Goal: Information Seeking & Learning: Find specific fact

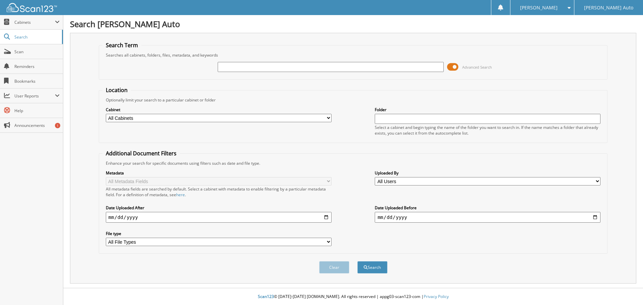
click at [133, 119] on select "All Cabinets DYER MARINE DEALS DYER MARINE PARTS DYER MARINE SERVICE Needs Fili…" at bounding box center [219, 118] width 226 height 8
select select "38927"
click at [106, 114] on select "All Cabinets DYER MARINE DEALS DYER MARINE PARTS DYER MARINE SERVICE Needs Fili…" at bounding box center [219, 118] width 226 height 8
click at [382, 121] on input "text" at bounding box center [488, 119] width 226 height 10
click at [112, 217] on input "date" at bounding box center [219, 217] width 226 height 11
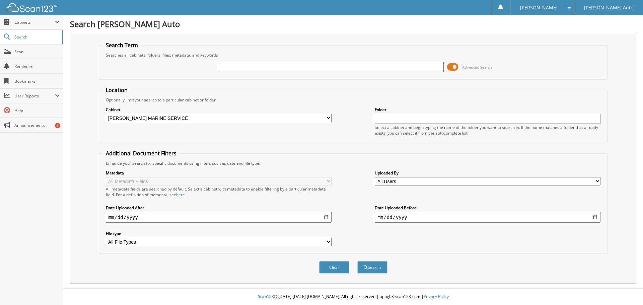
click at [325, 217] on input "date" at bounding box center [219, 217] width 226 height 11
type input "[DATE]"
click at [391, 216] on input "date" at bounding box center [488, 217] width 226 height 11
click at [595, 218] on input "date" at bounding box center [488, 217] width 226 height 11
type input "[DATE]"
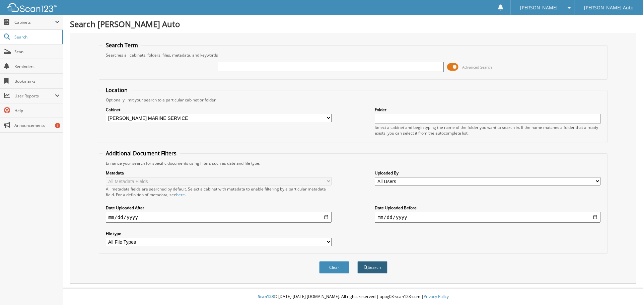
click at [376, 269] on button "Search" at bounding box center [372, 267] width 30 height 12
click at [384, 67] on input "text" at bounding box center [331, 67] width 226 height 10
click at [382, 116] on input "text" at bounding box center [488, 119] width 226 height 10
click at [376, 267] on button "Search" at bounding box center [372, 267] width 30 height 12
click at [147, 242] on select "All File Types 7Z CAB CSV DOC DOCX GIF HEIC" at bounding box center [219, 242] width 226 height 8
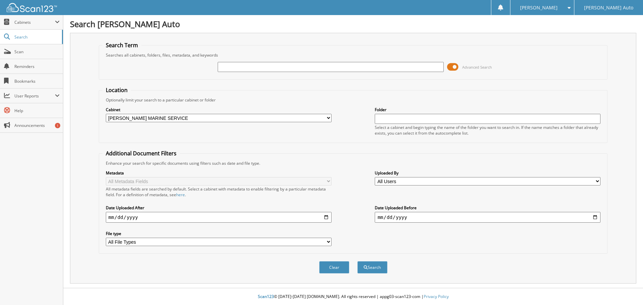
click at [147, 242] on select "All File Types 7Z CAB CSV DOC DOCX GIF HEIC" at bounding box center [219, 242] width 226 height 8
drag, startPoint x: 229, startPoint y: 99, endPoint x: 114, endPoint y: 62, distance: 120.2
click at [114, 64] on form "Search Term Searches all cabinets, folders, files, metadata, and keywords Advan…" at bounding box center [353, 162] width 509 height 240
click at [114, 60] on div "Advanced Search" at bounding box center [354, 67] width 502 height 18
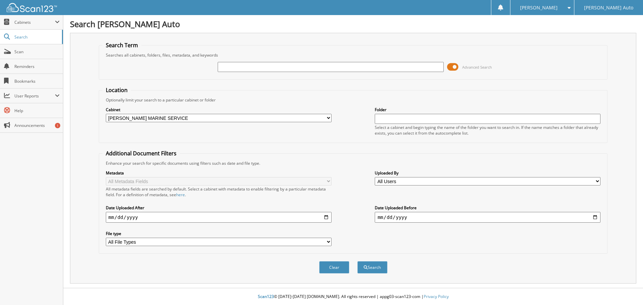
click at [455, 66] on span at bounding box center [452, 67] width 11 height 10
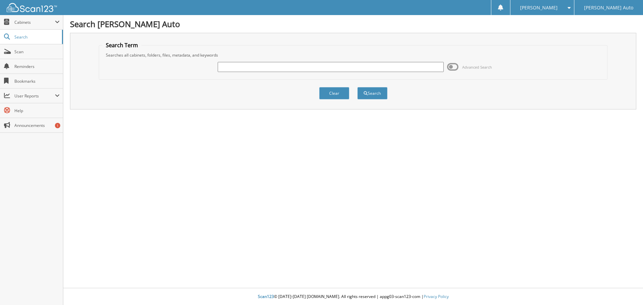
click at [455, 66] on span at bounding box center [452, 67] width 11 height 10
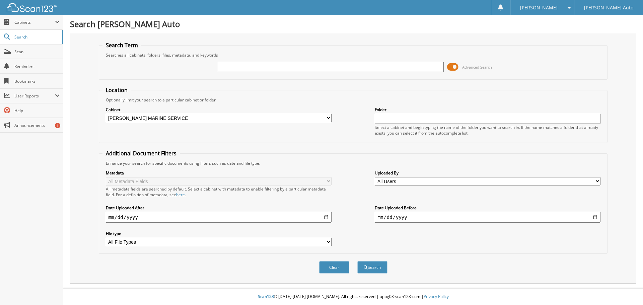
click at [389, 117] on input "text" at bounding box center [488, 119] width 226 height 10
click at [393, 182] on select "All Users Adam Rosenfield ALEX BRAUN ALEXANDRA SALA Alexandra Tomlinson Amanda …" at bounding box center [488, 181] width 226 height 8
select select "52381"
click at [375, 177] on select "All Users Adam Rosenfield ALEX BRAUN ALEXANDRA SALA Alexandra Tomlinson Amanda …" at bounding box center [488, 181] width 226 height 8
click at [380, 270] on button "Search" at bounding box center [372, 267] width 30 height 12
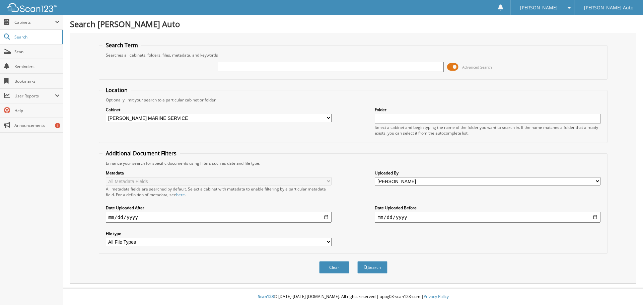
click at [241, 67] on input "text" at bounding box center [331, 67] width 226 height 10
type input "batch"
click at [373, 264] on button "Search" at bounding box center [372, 267] width 30 height 12
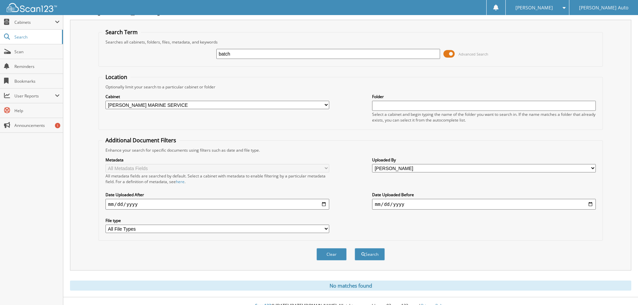
scroll to position [22, 0]
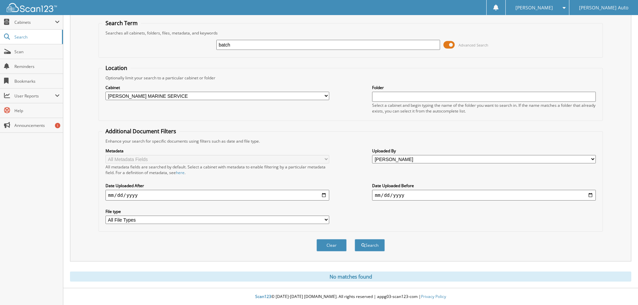
drag, startPoint x: 245, startPoint y: 45, endPoint x: 170, endPoint y: 37, distance: 74.8
click at [170, 37] on div "batch Advanced Search" at bounding box center [350, 45] width 497 height 18
type input "580"
click at [366, 246] on button "Search" at bounding box center [370, 245] width 30 height 12
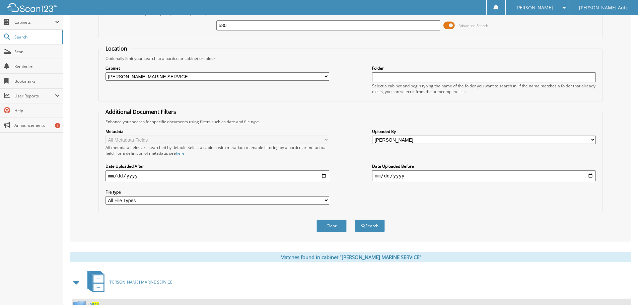
scroll to position [86, 0]
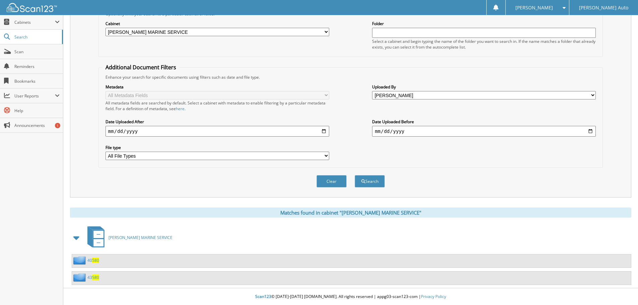
click at [94, 261] on span "580" at bounding box center [95, 261] width 7 height 6
